Goal: Navigation & Orientation: Find specific page/section

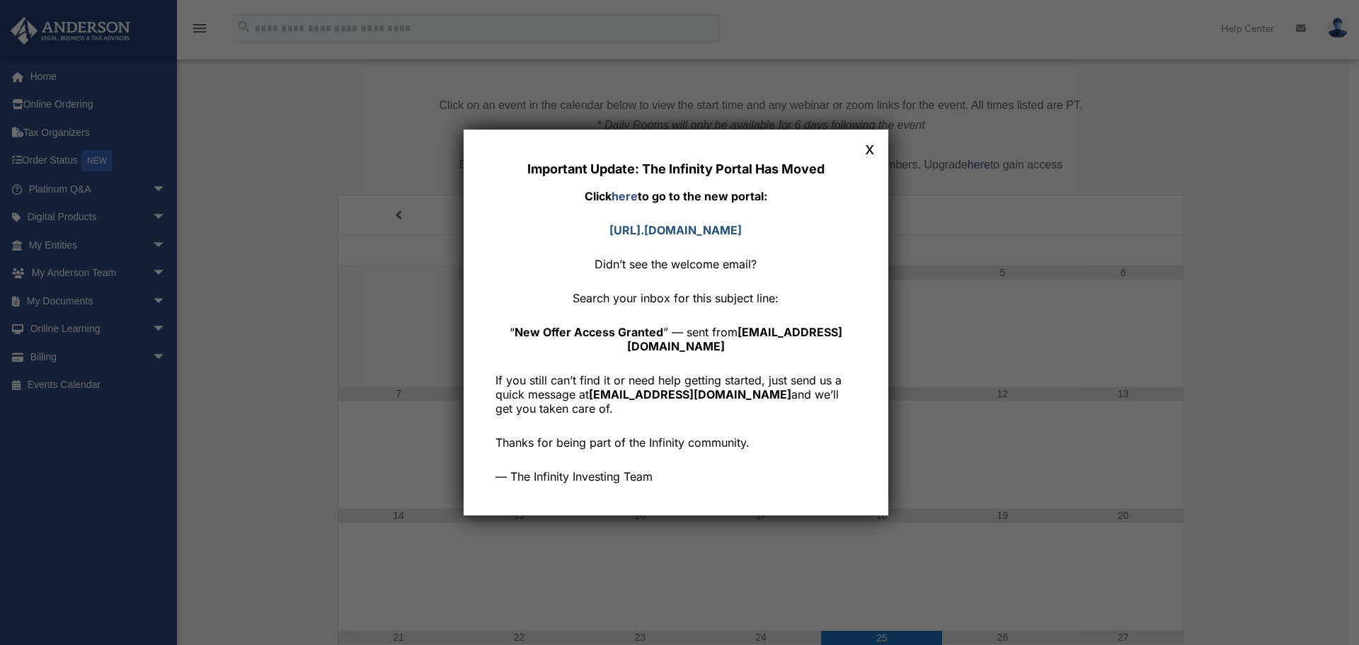
click at [691, 225] on strong "https://community. infinityinvesting.com" at bounding box center [675, 230] width 132 height 14
click at [879, 149] on button "x" at bounding box center [869, 148] width 18 height 18
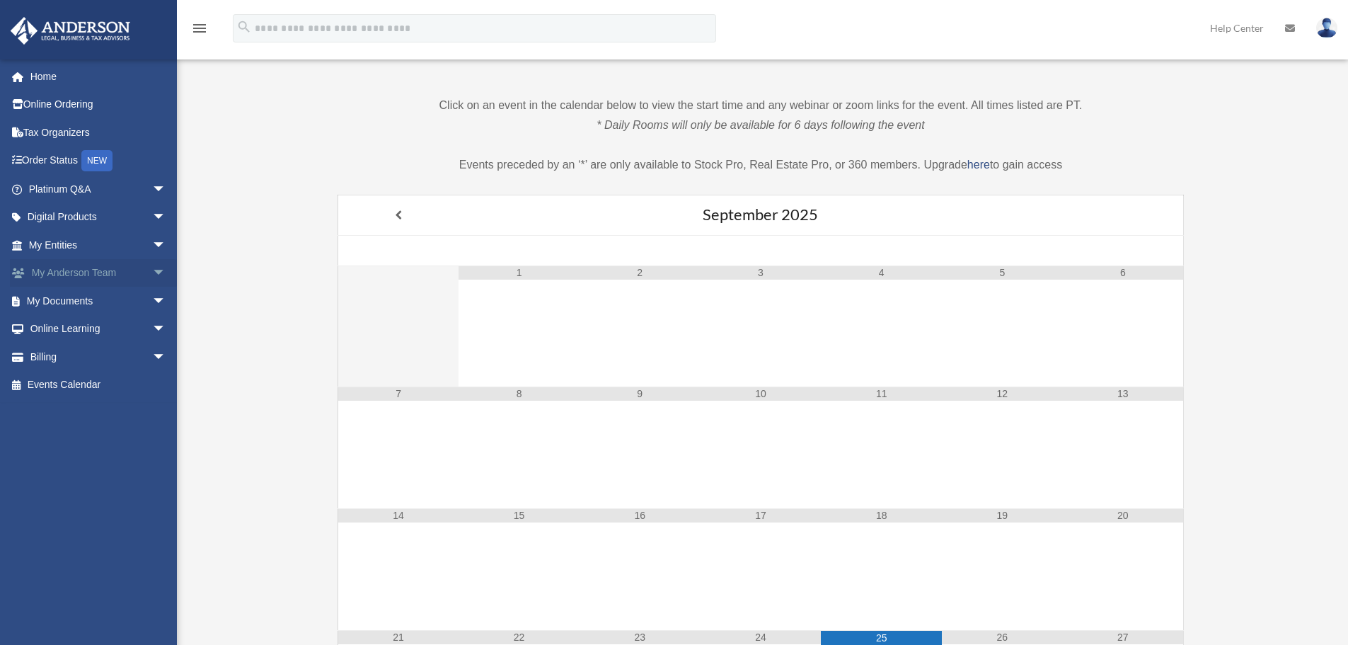
click at [92, 274] on link "My Anderson Team arrow_drop_down" at bounding box center [99, 273] width 178 height 28
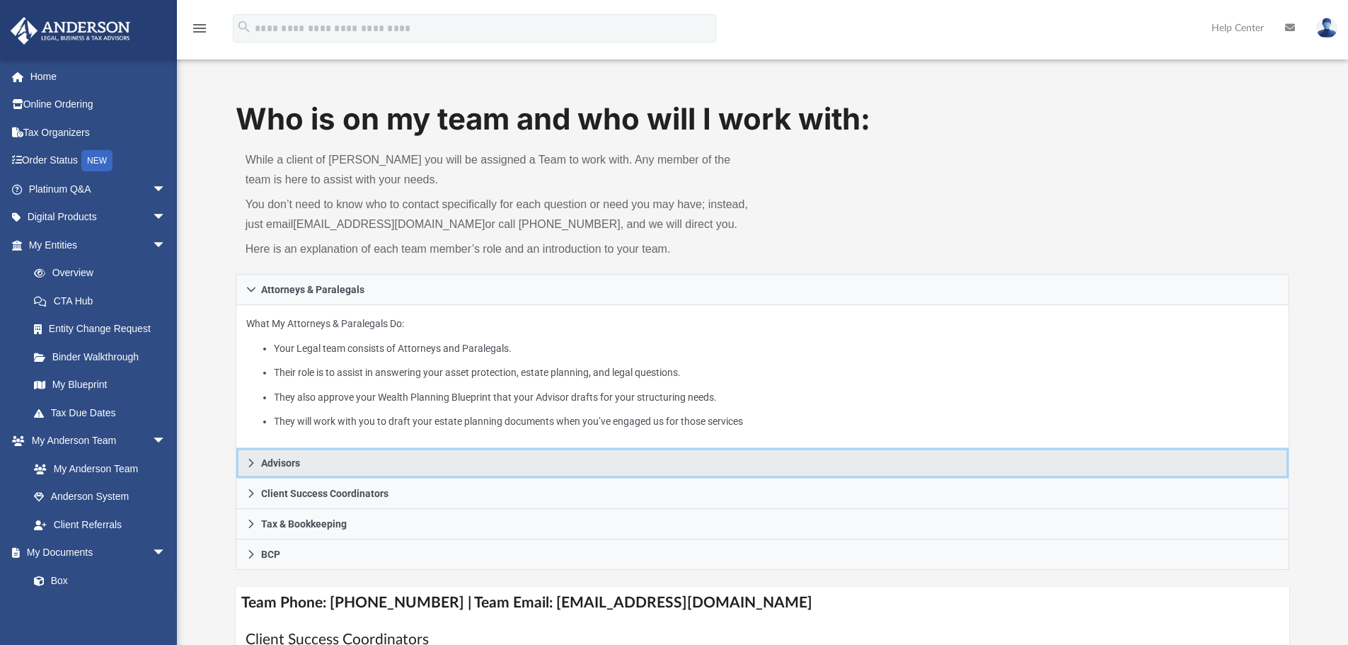
click at [298, 459] on span "Advisors" at bounding box center [280, 463] width 39 height 10
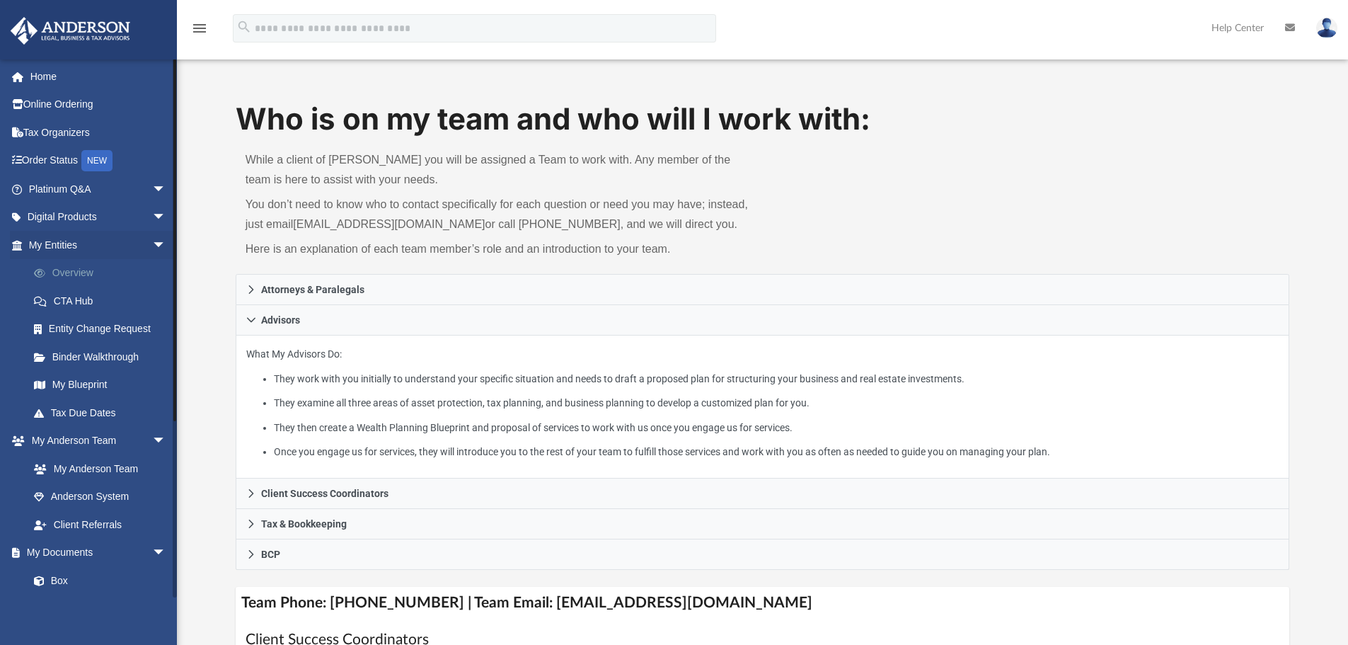
click at [61, 273] on link "Overview" at bounding box center [104, 273] width 168 height 28
click at [71, 271] on link "Overview" at bounding box center [104, 273] width 168 height 28
